Goal: Information Seeking & Learning: Learn about a topic

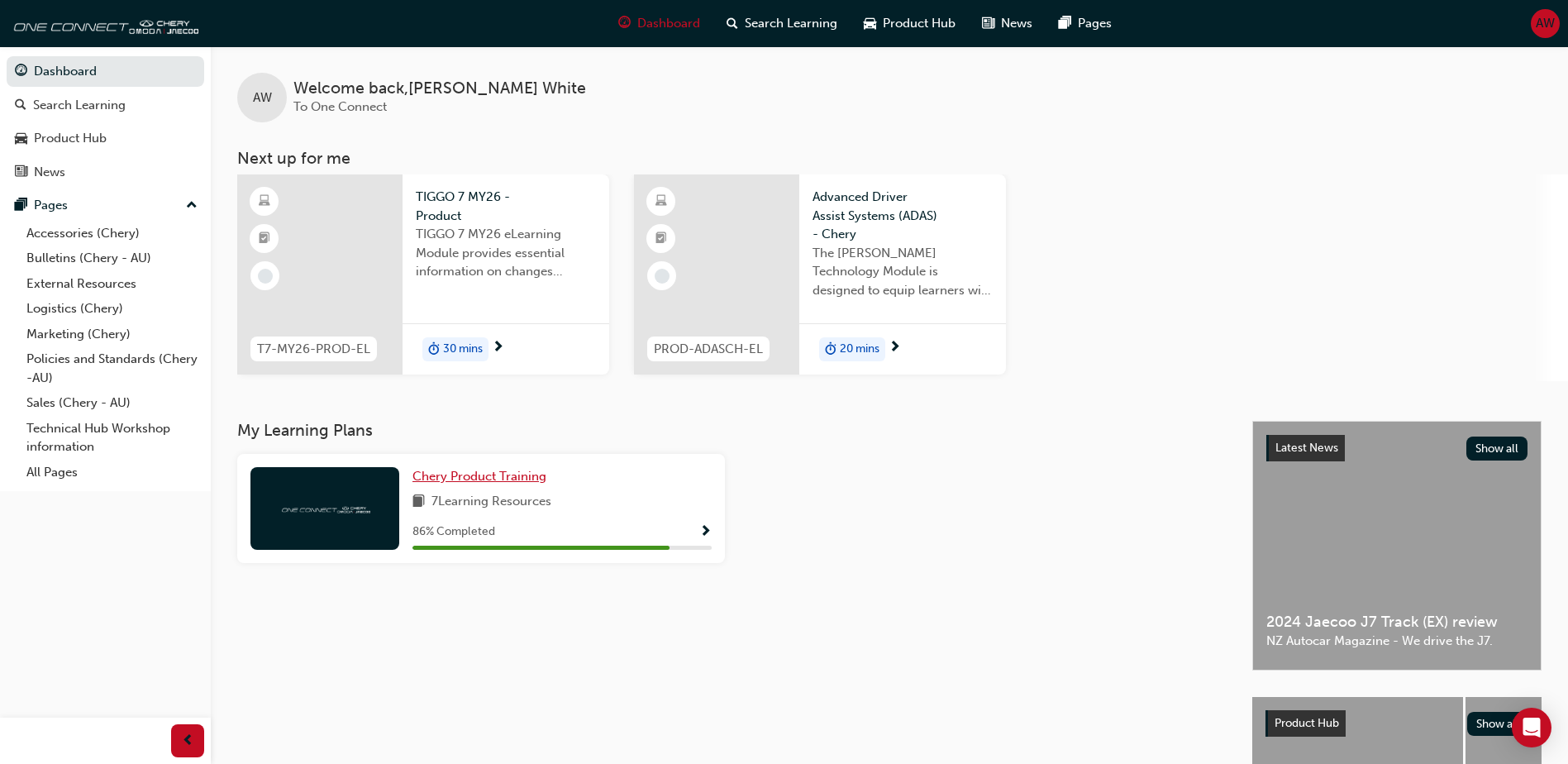
click at [463, 481] on span "Chery Product Training" at bounding box center [479, 476] width 134 height 15
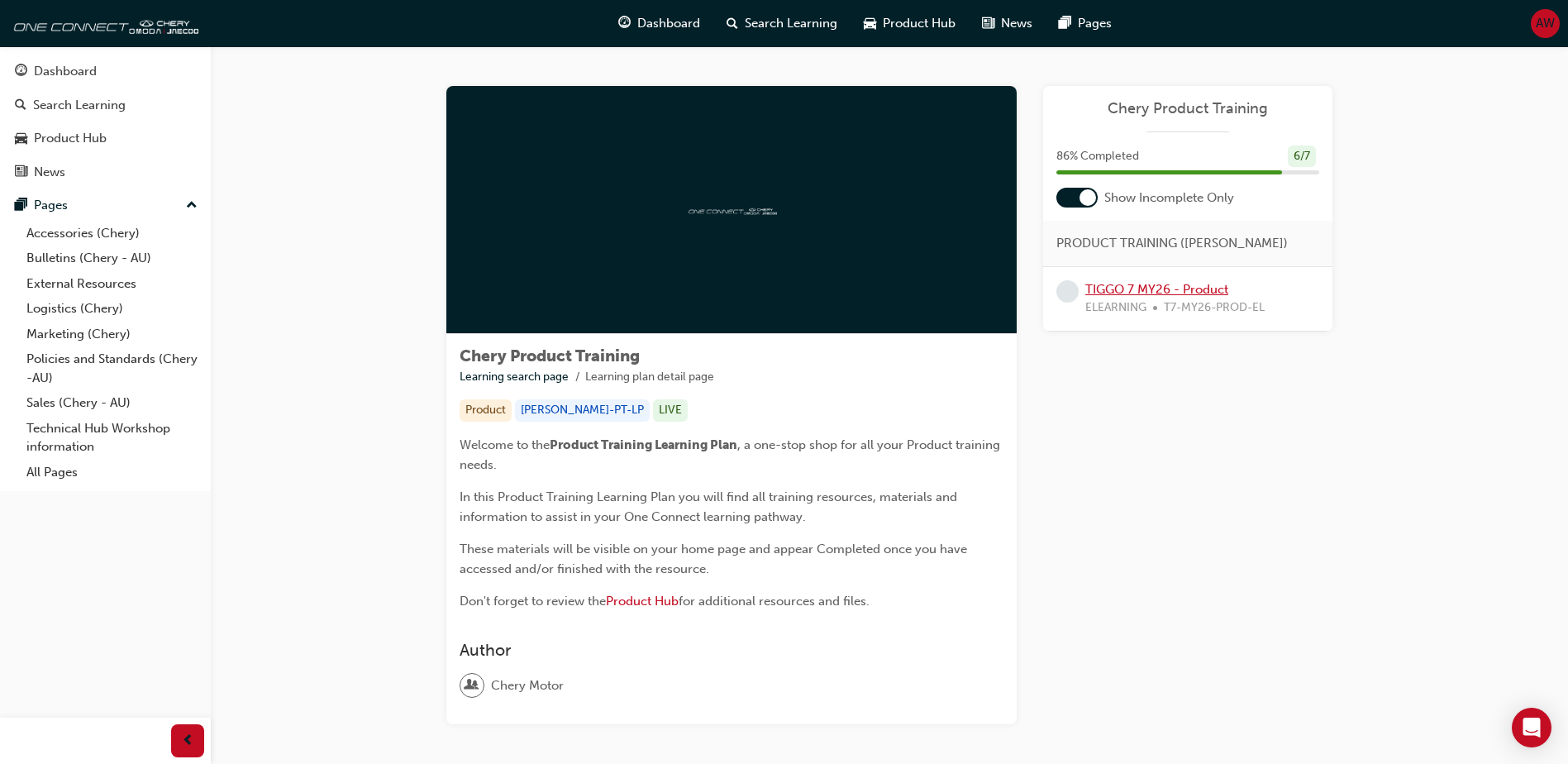
click at [1102, 293] on link "TIGGO 7 MY26 - Product" at bounding box center [1157, 290] width 143 height 15
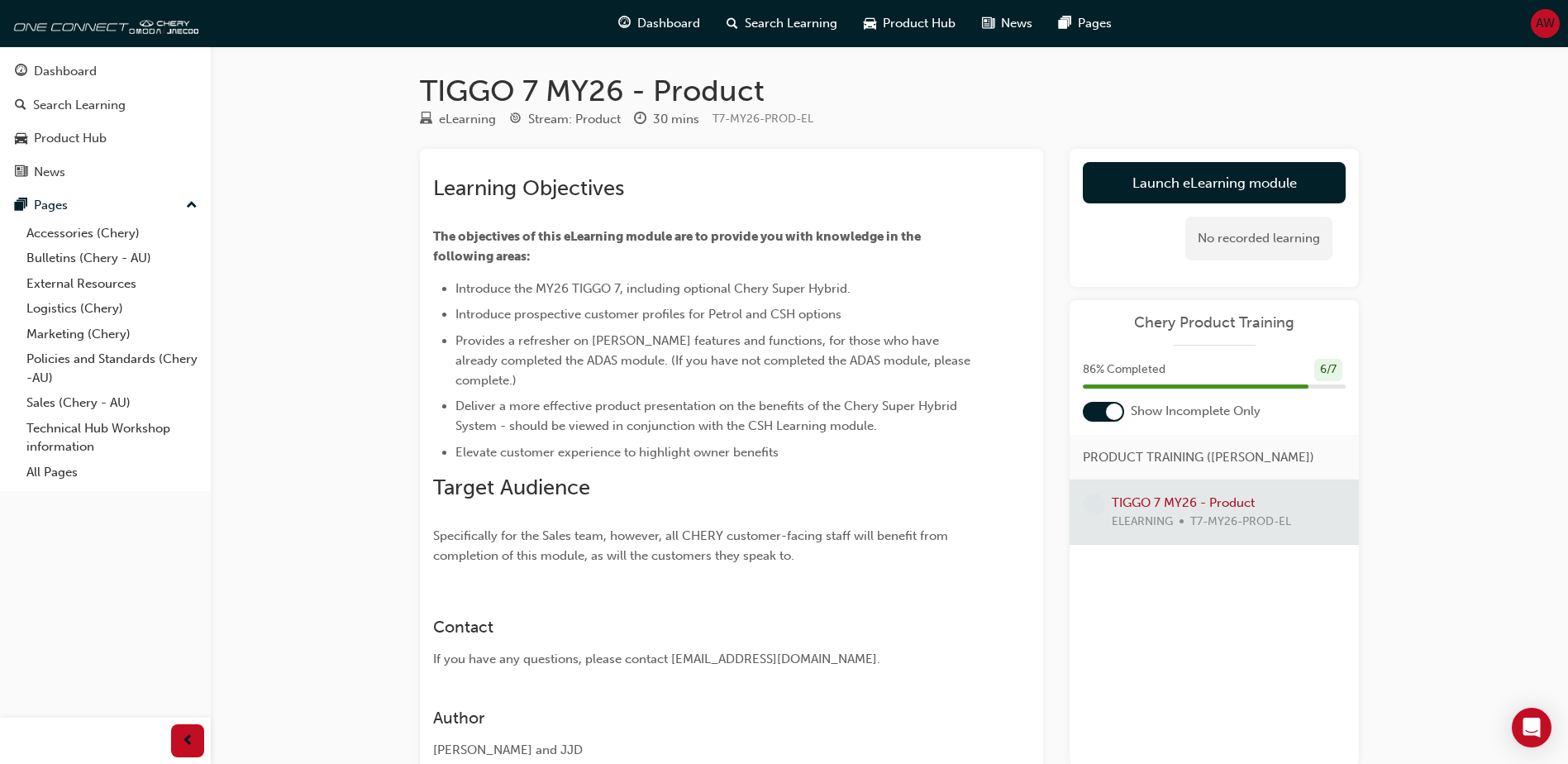
click at [1127, 509] on div at bounding box center [1214, 512] width 290 height 64
click at [1122, 393] on div "86 % Completed 6 / 7" at bounding box center [1214, 379] width 290 height 43
click at [1220, 183] on link "Launch eLearning module" at bounding box center [1214, 182] width 263 height 41
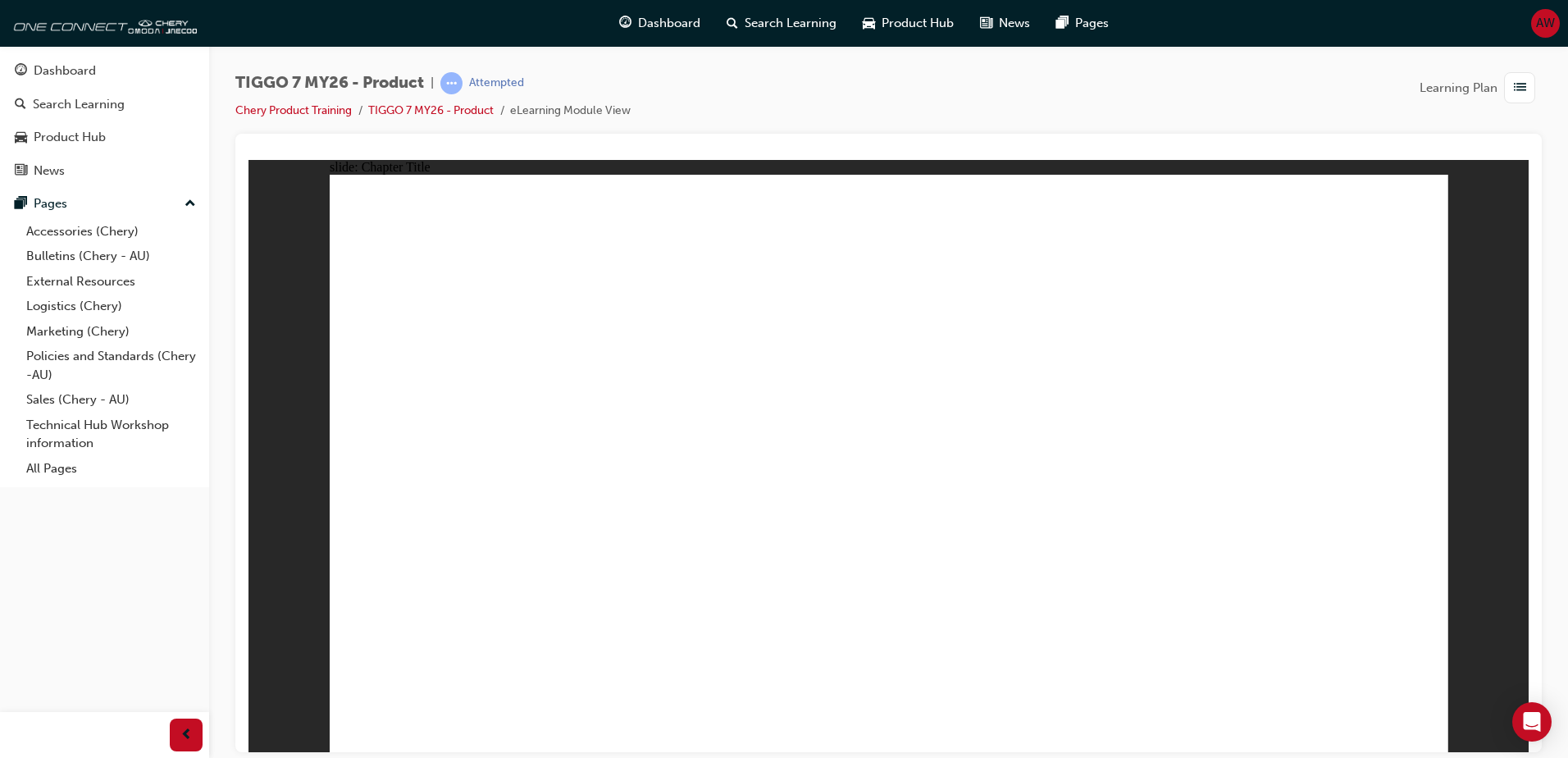
click at [65, 64] on div "Dashboard" at bounding box center [64, 71] width 62 height 19
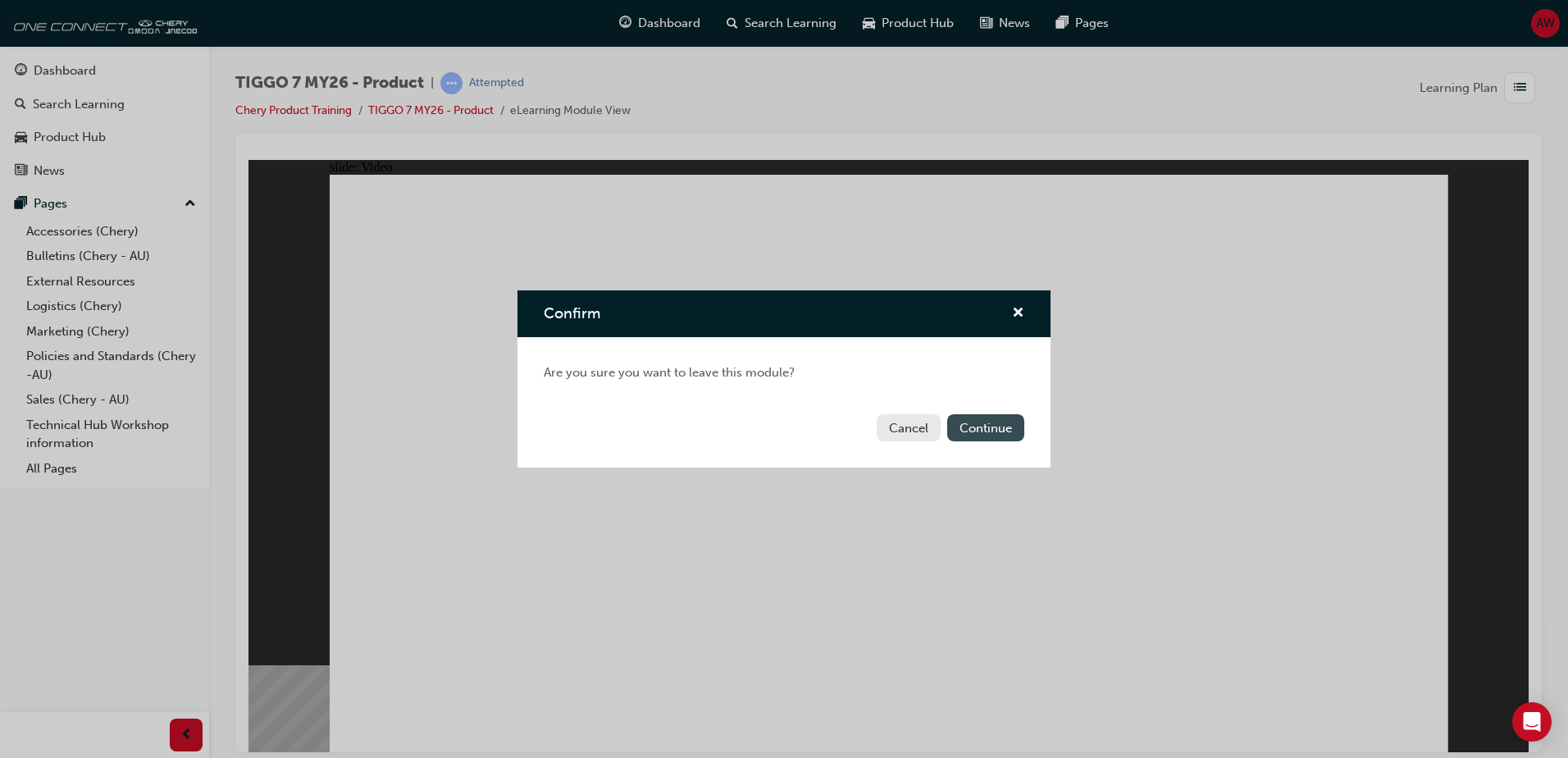
click at [998, 431] on button "Continue" at bounding box center [985, 427] width 77 height 27
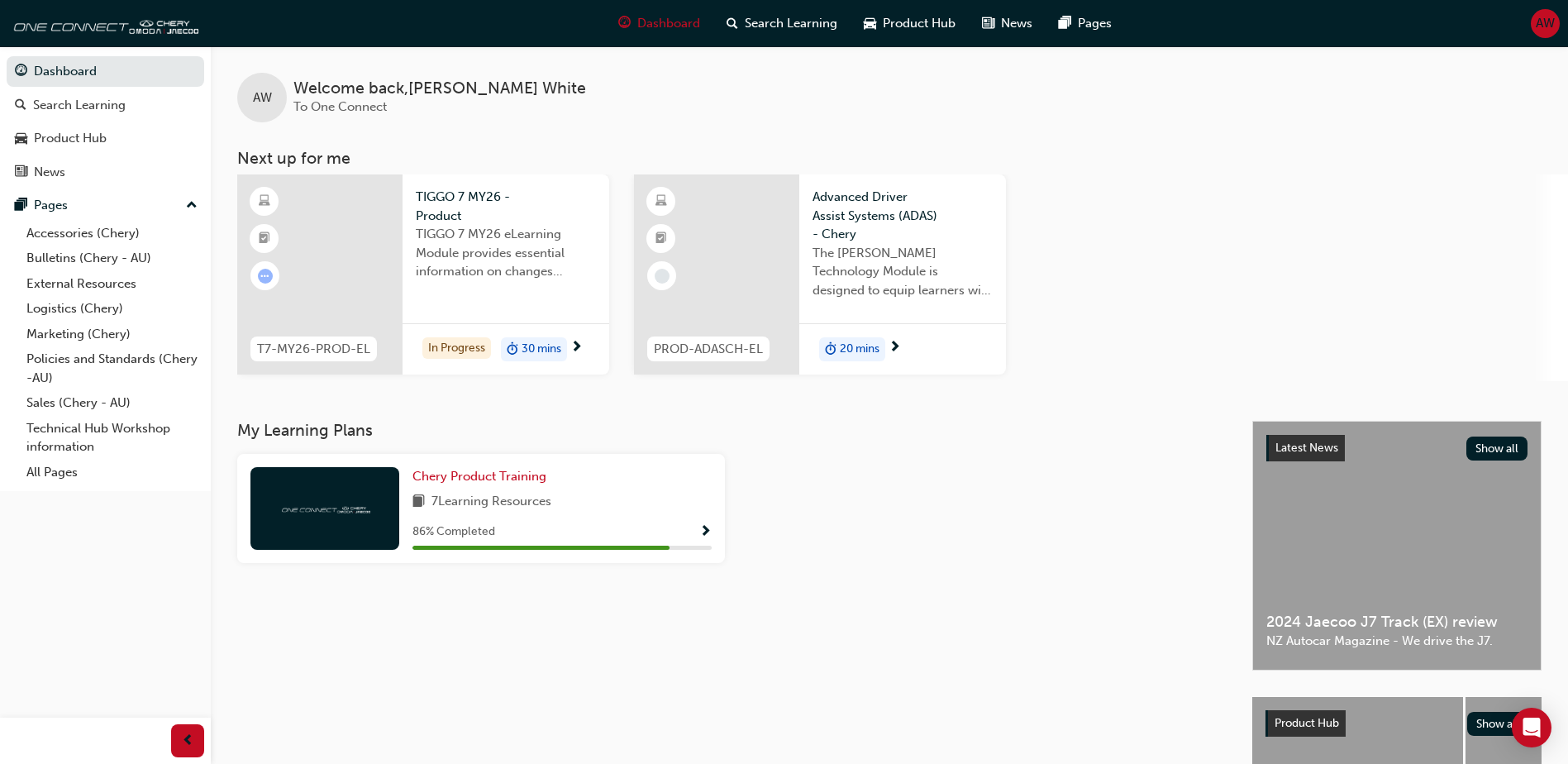
click at [545, 348] on span "30 mins" at bounding box center [541, 349] width 39 height 19
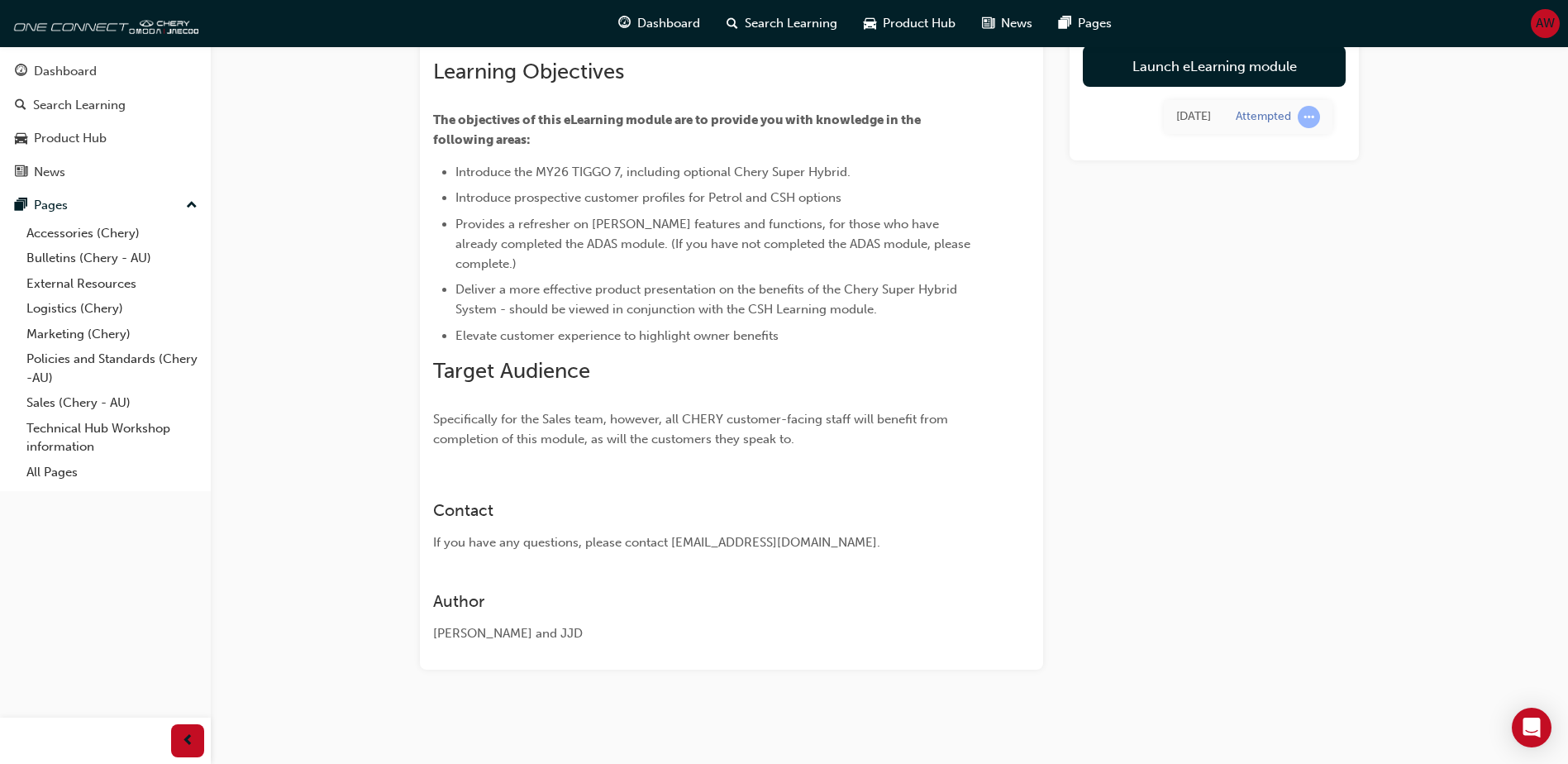
scroll to position [34, 0]
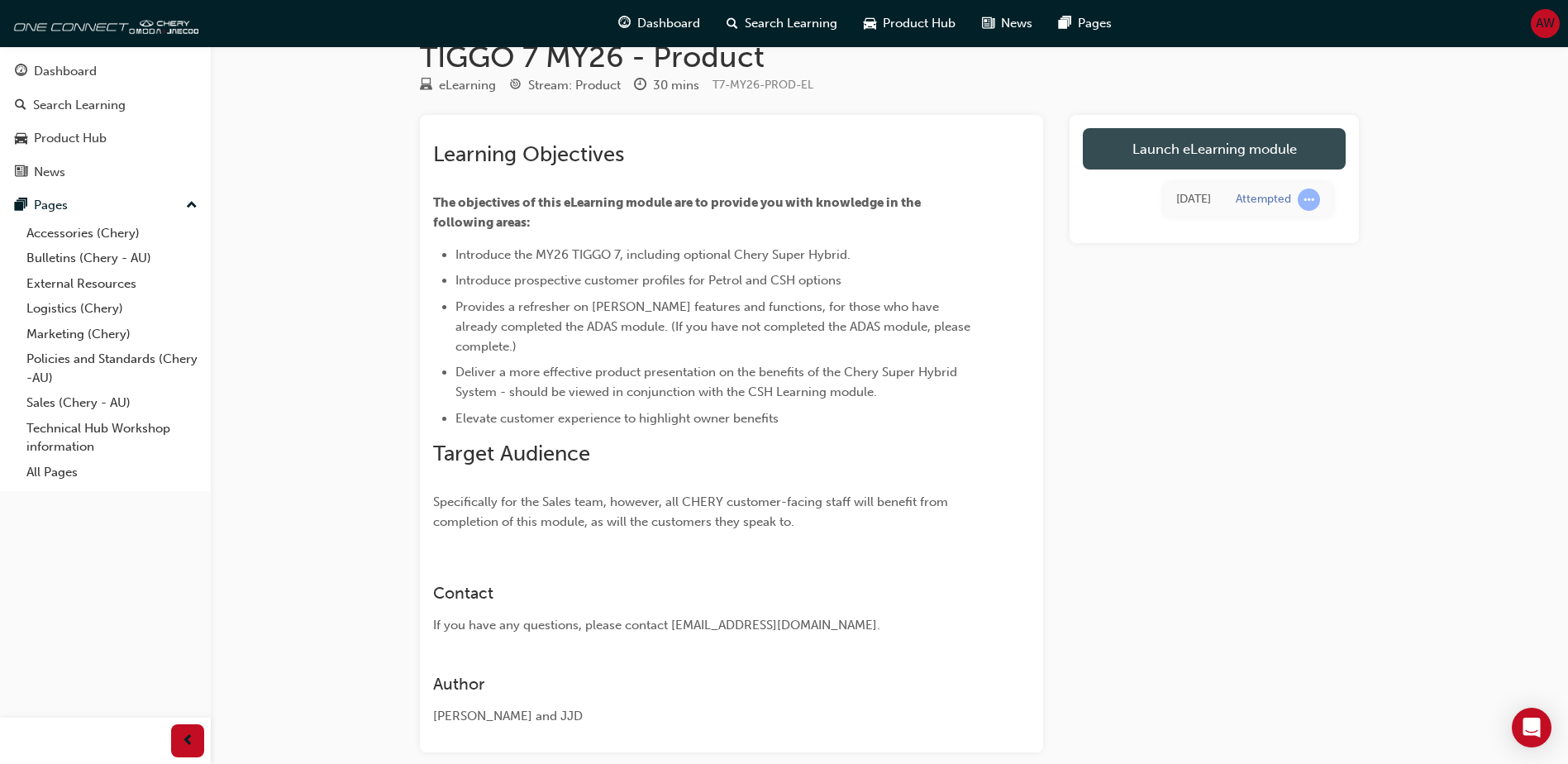
click at [1147, 143] on link "Launch eLearning module" at bounding box center [1214, 149] width 263 height 41
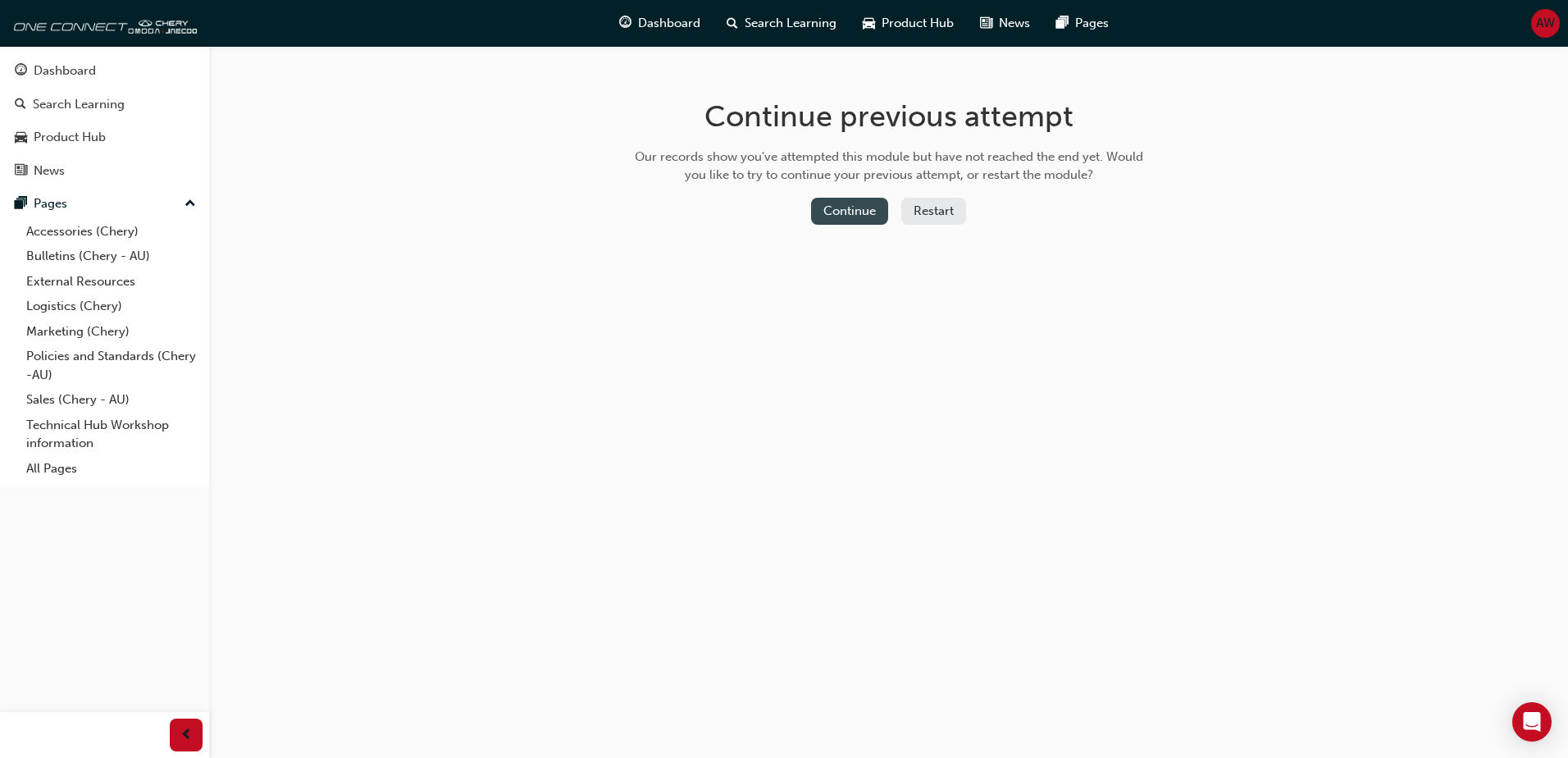
click at [848, 212] on button "Continue" at bounding box center [849, 211] width 77 height 27
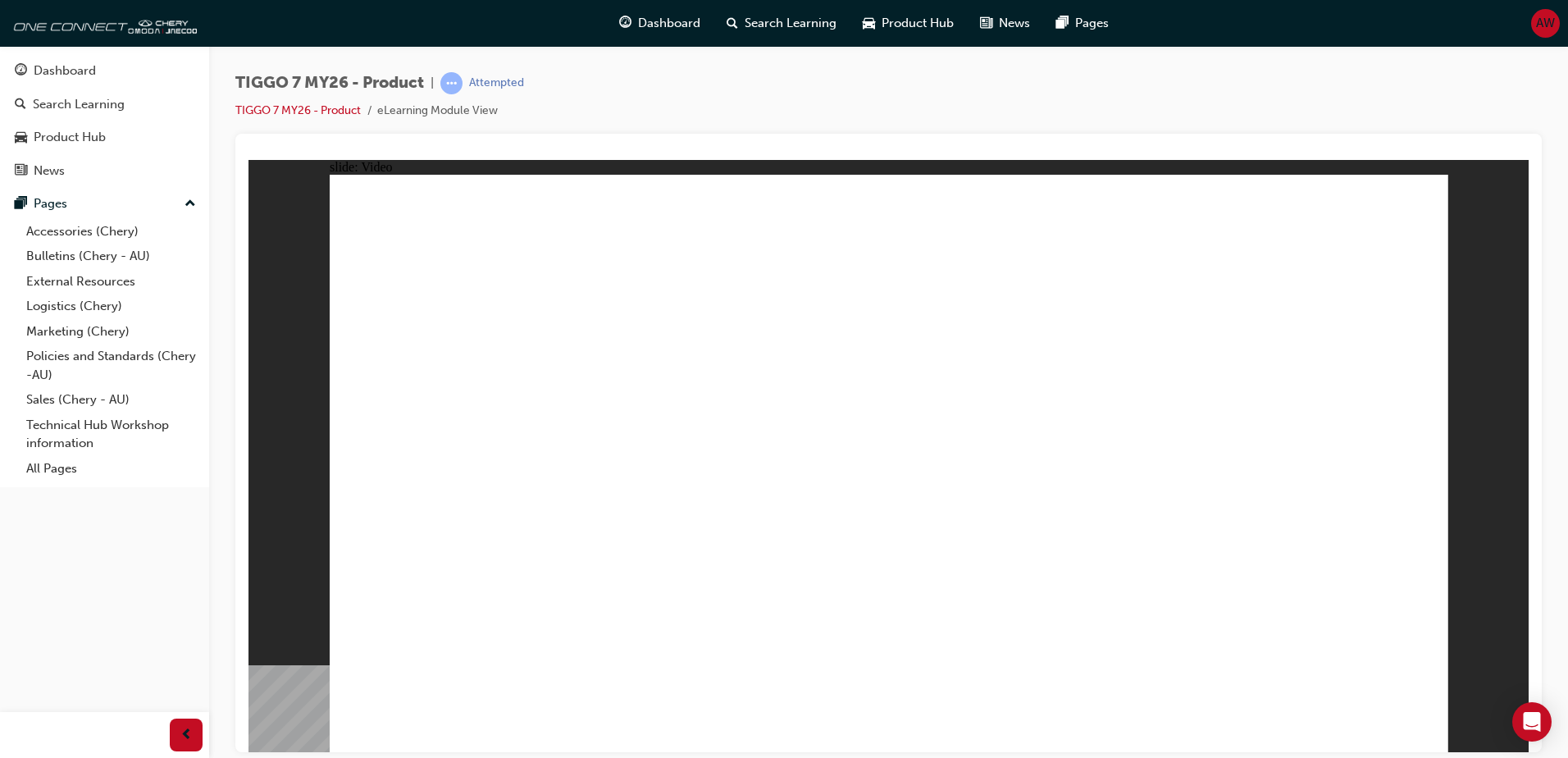
drag, startPoint x: 1088, startPoint y: 417, endPoint x: 1092, endPoint y: 406, distance: 11.7
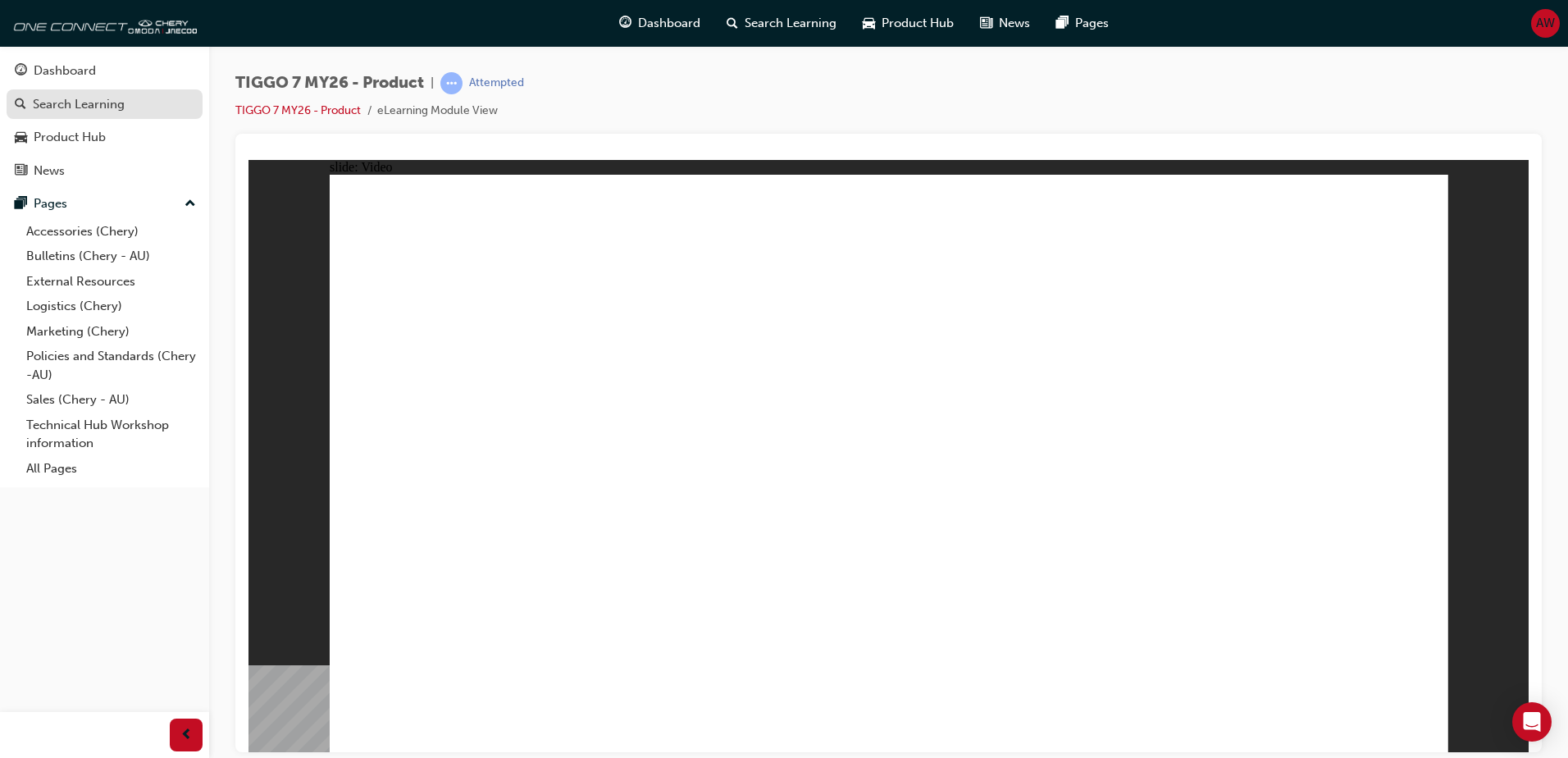
click at [92, 107] on div "Search Learning" at bounding box center [78, 104] width 92 height 19
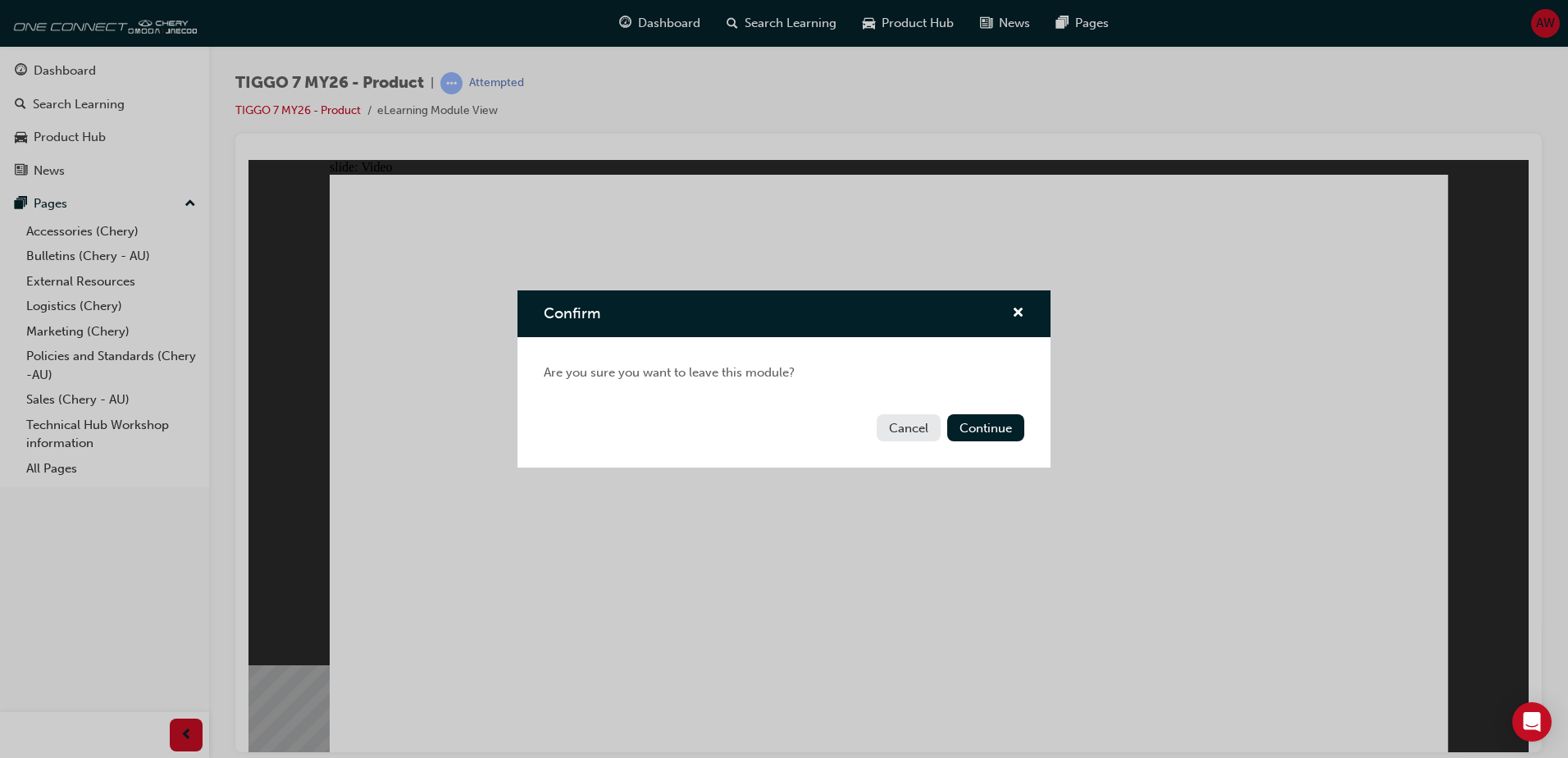
click at [887, 427] on button "Cancel" at bounding box center [908, 427] width 64 height 27
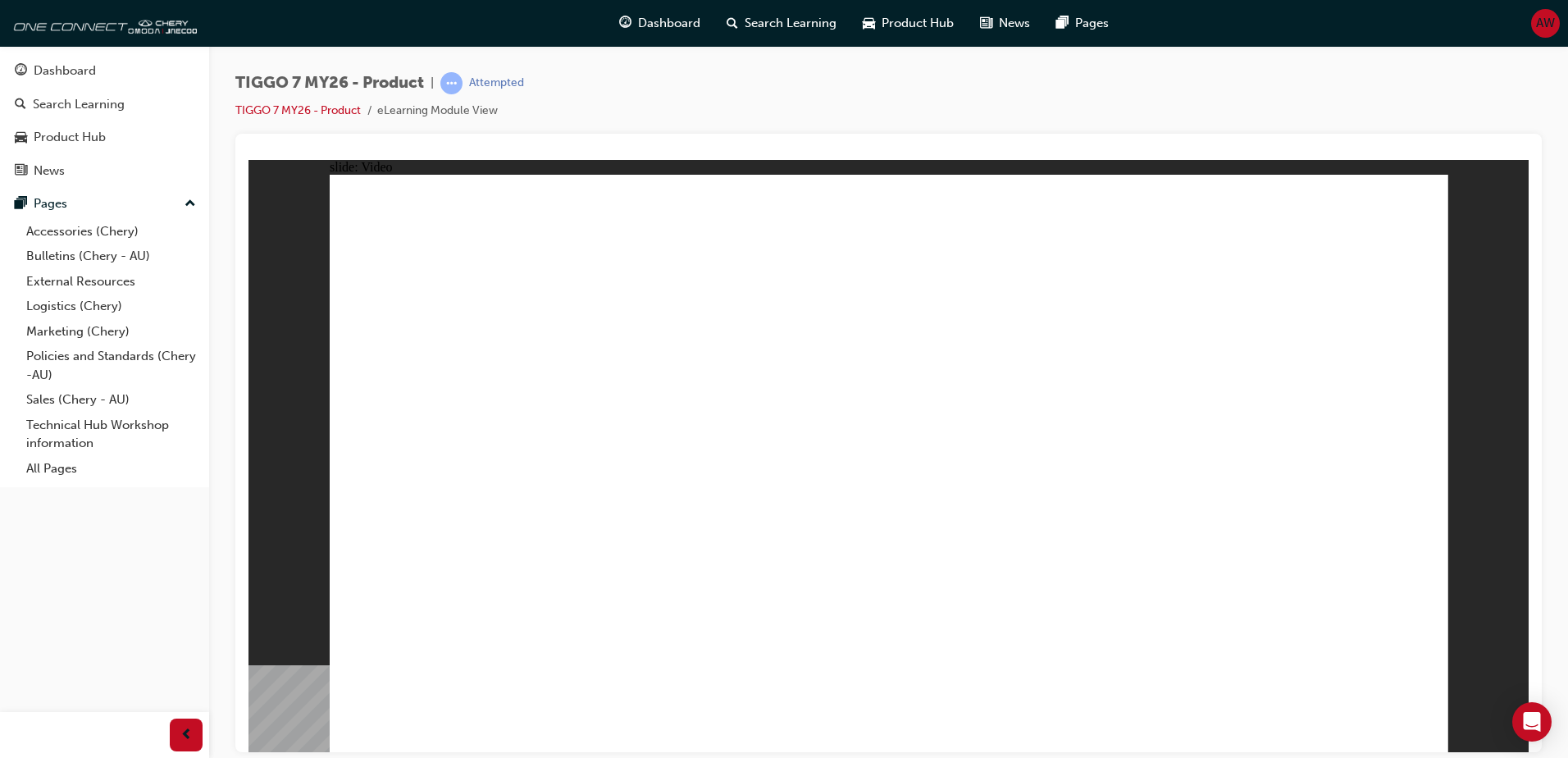
drag, startPoint x: 1523, startPoint y: 165, endPoint x: 1395, endPoint y: 166, distance: 128.0
click at [1395, 166] on div "slide: Video Rectangle Rectangle 1 Resources close.png Line 1 No resources avai…" at bounding box center [888, 455] width 1280 height 592
drag, startPoint x: 1366, startPoint y: 92, endPoint x: 1287, endPoint y: 93, distance: 79.0
click at [1330, 93] on div "TIGGO 7 MY26 - Product | Attempted TIGGO 7 MY26 - Product eLearning Module View" at bounding box center [889, 103] width 1307 height 62
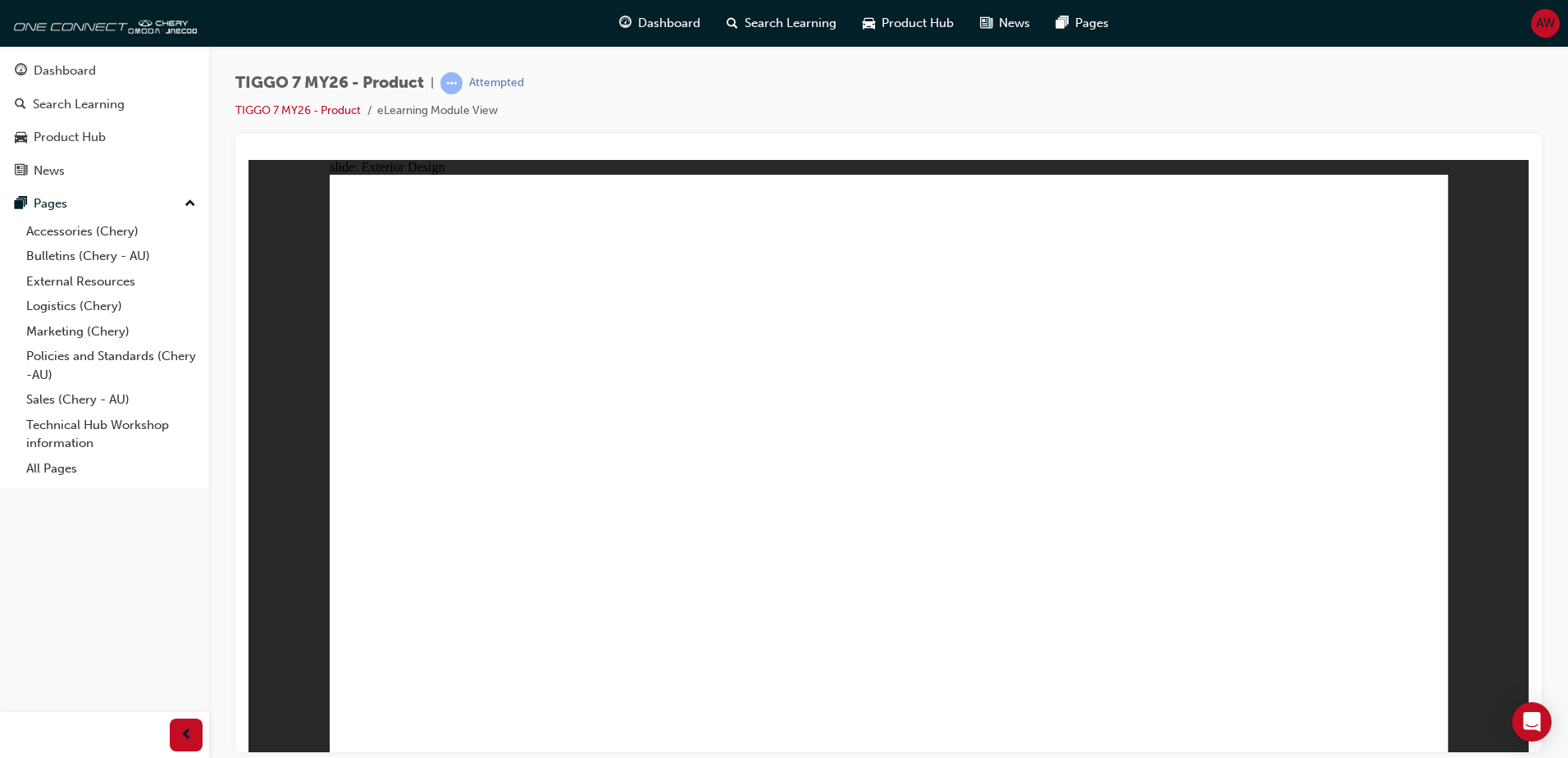
drag, startPoint x: 1167, startPoint y: 527, endPoint x: 1150, endPoint y: 529, distance: 17.1
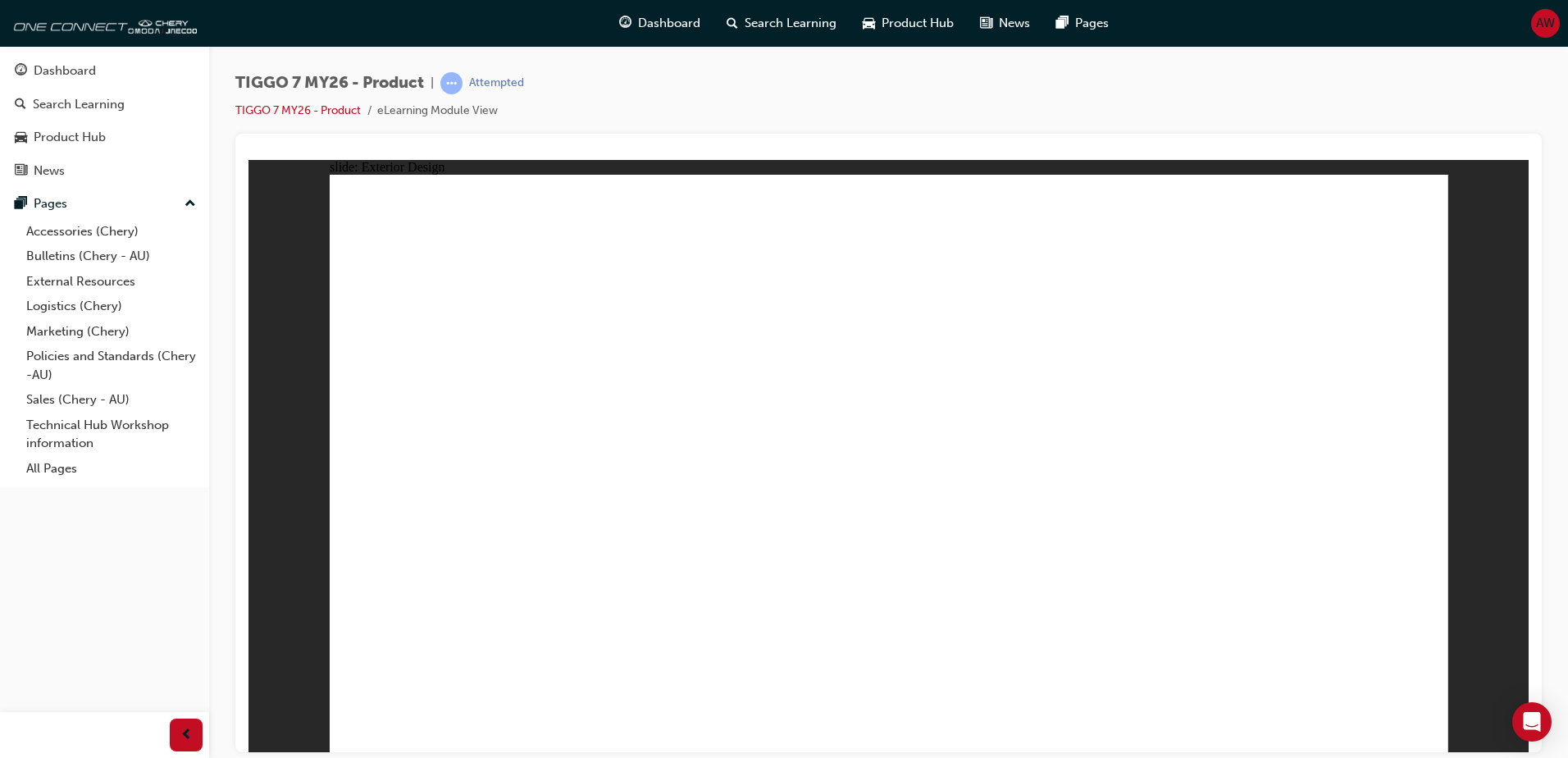
drag, startPoint x: 1185, startPoint y: 601, endPoint x: 1188, endPoint y: 612, distance: 11.4
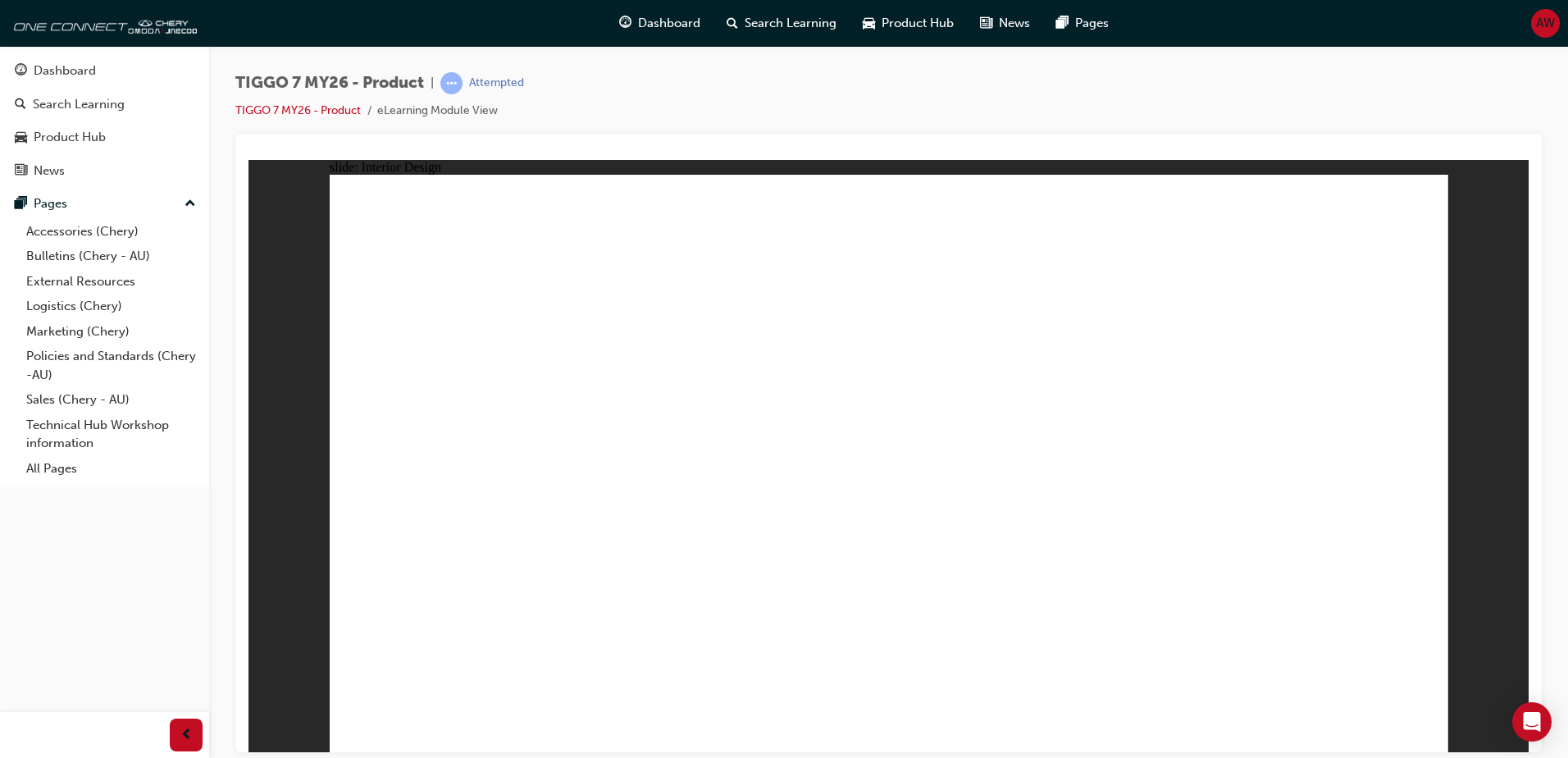
drag, startPoint x: 779, startPoint y: 593, endPoint x: 844, endPoint y: 573, distance: 68.0
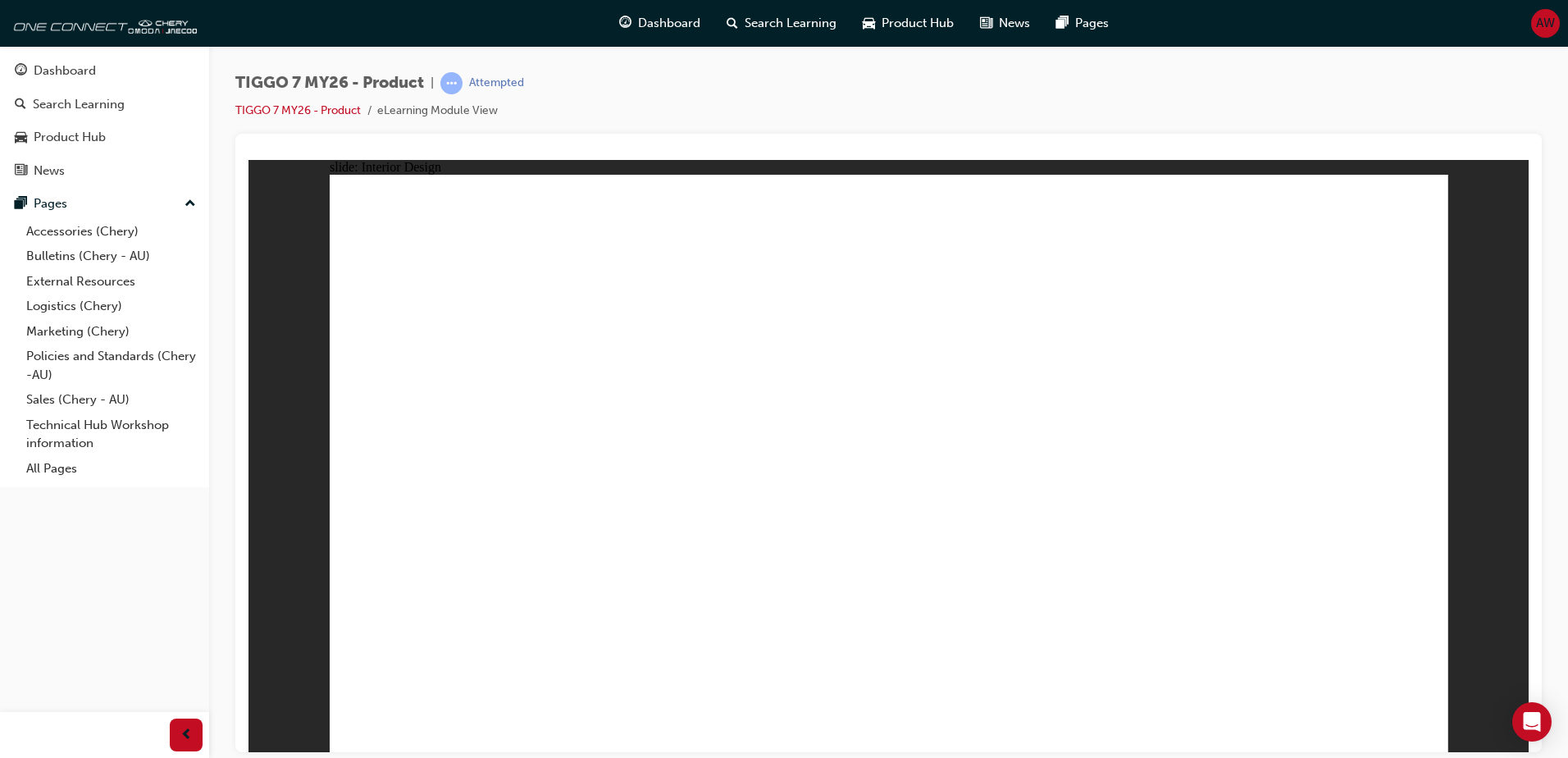
drag, startPoint x: 974, startPoint y: 565, endPoint x: 1013, endPoint y: 566, distance: 39.0
drag, startPoint x: 1098, startPoint y: 568, endPoint x: 1160, endPoint y: 591, distance: 66.1
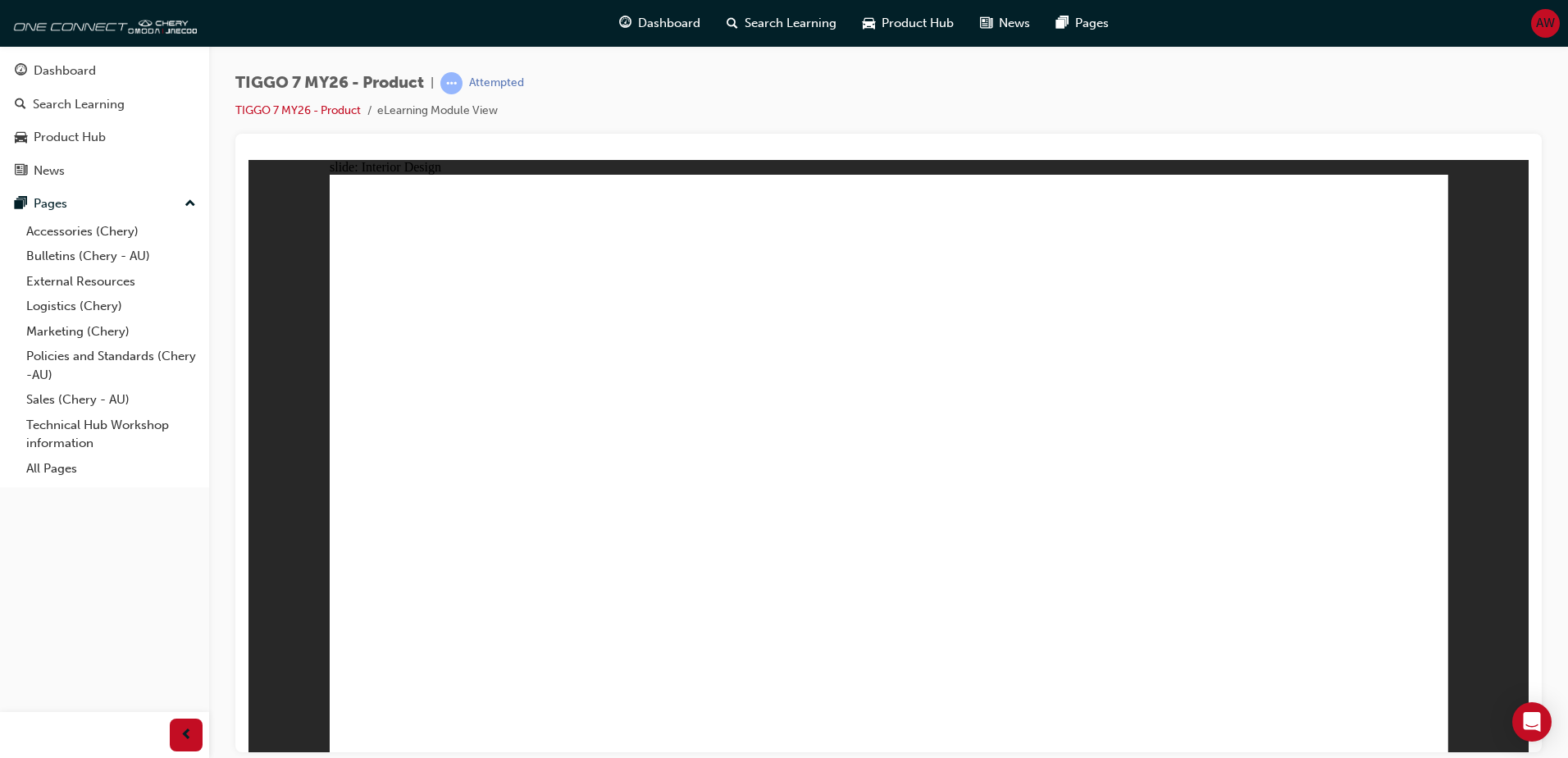
drag, startPoint x: 992, startPoint y: 378, endPoint x: 1025, endPoint y: 410, distance: 46.0
